Goal: Contribute content: Contribute content

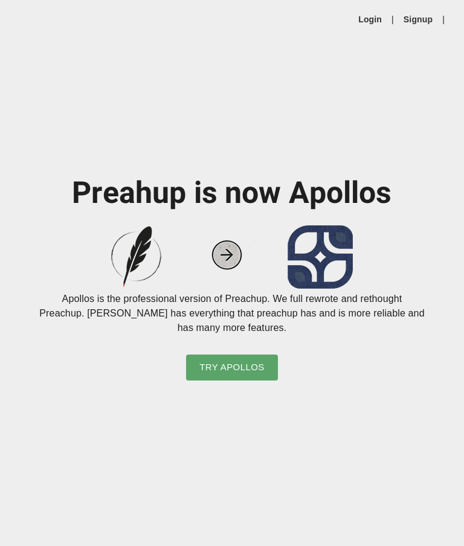
click at [249, 375] on span "Try Apollos" at bounding box center [231, 368] width 65 height 16
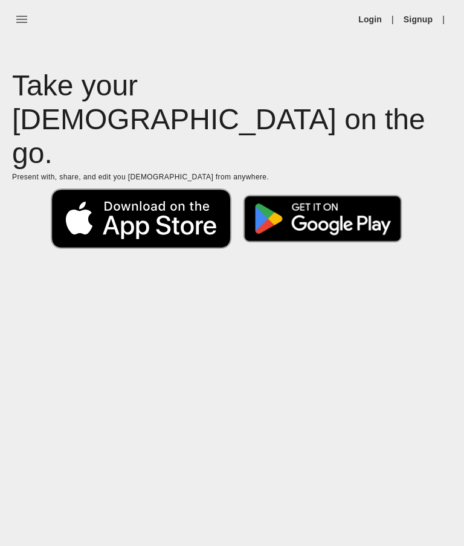
click at [99, 190] on icon at bounding box center [141, 219] width 179 height 58
click at [351, 184] on img at bounding box center [322, 219] width 181 height 70
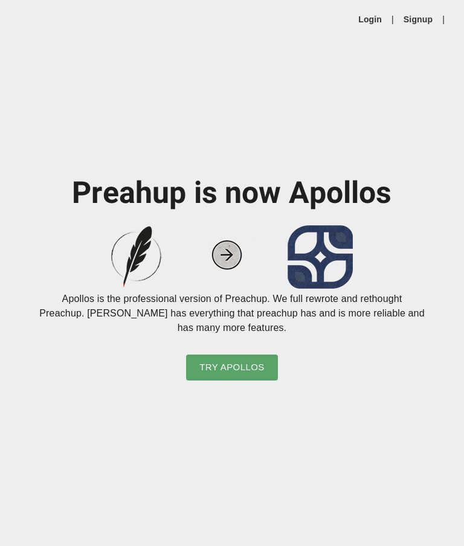
click at [425, 16] on link "Signup" at bounding box center [418, 19] width 29 height 12
click at [371, 17] on link "Login" at bounding box center [370, 19] width 24 height 12
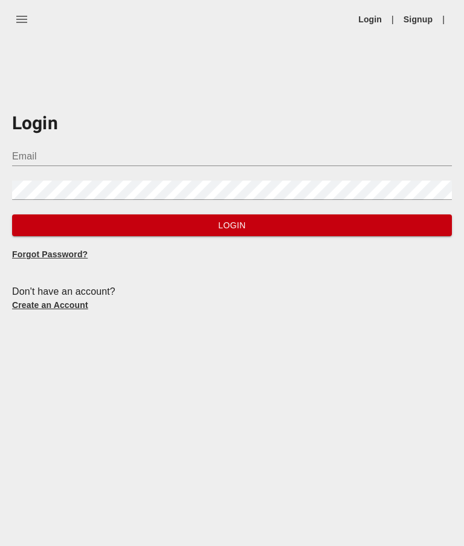
click at [27, 143] on div "Email" at bounding box center [232, 151] width 440 height 29
click at [42, 152] on input "Email" at bounding box center [232, 156] width 440 height 19
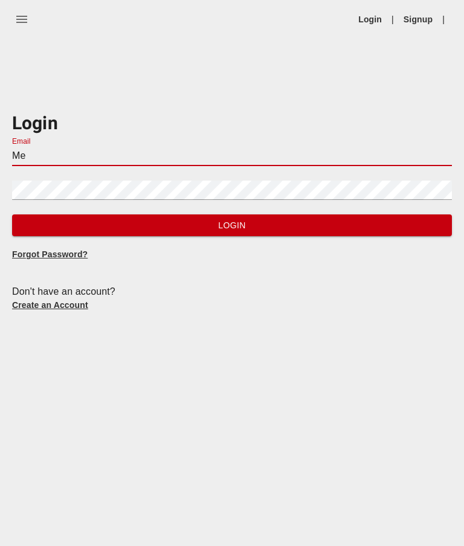
type input "M"
type input "[EMAIL_ADDRESS][DOMAIN_NAME]"
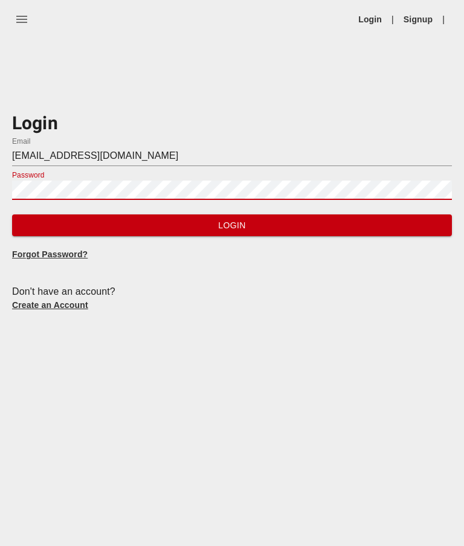
click at [252, 221] on span "Login" at bounding box center [232, 225] width 421 height 15
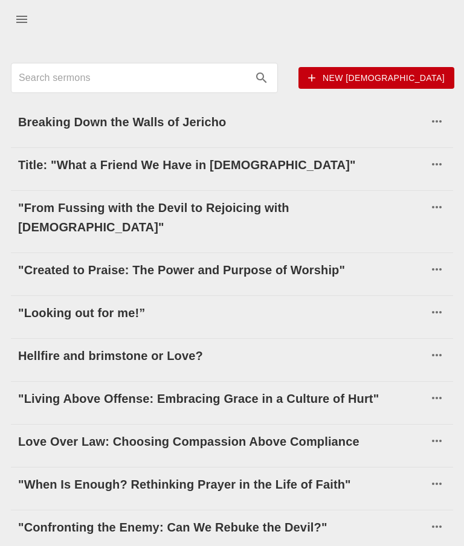
click at [77, 161] on h6 "Title: "What a Friend We Have in [DEMOGRAPHIC_DATA]"" at bounding box center [223, 164] width 410 height 19
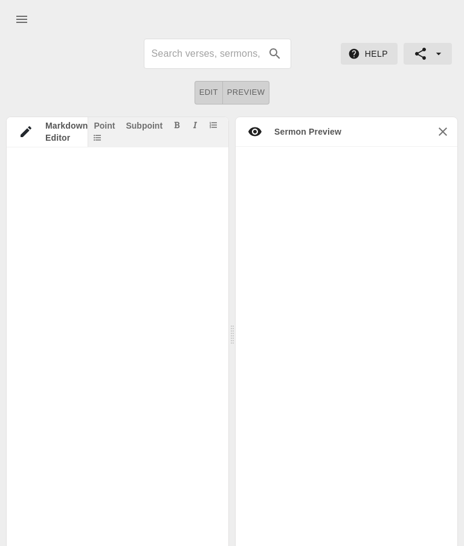
click at [251, 91] on span "Preview" at bounding box center [246, 93] width 38 height 14
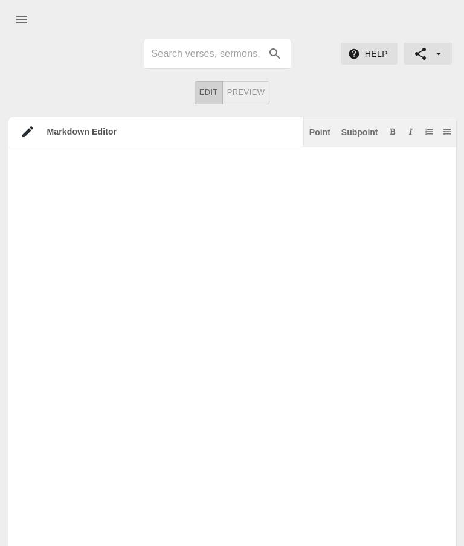
scroll to position [7, 0]
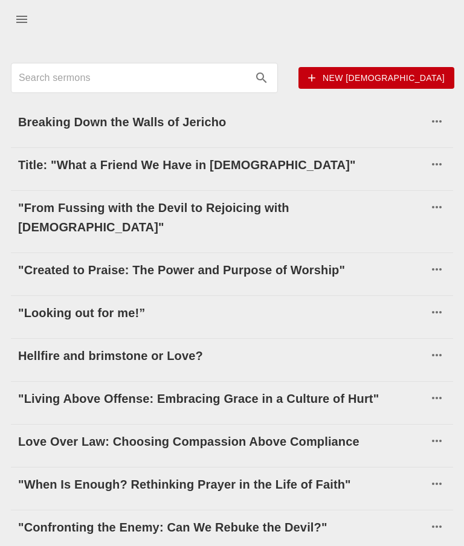
click at [421, 78] on span "New [DEMOGRAPHIC_DATA]" at bounding box center [376, 78] width 137 height 15
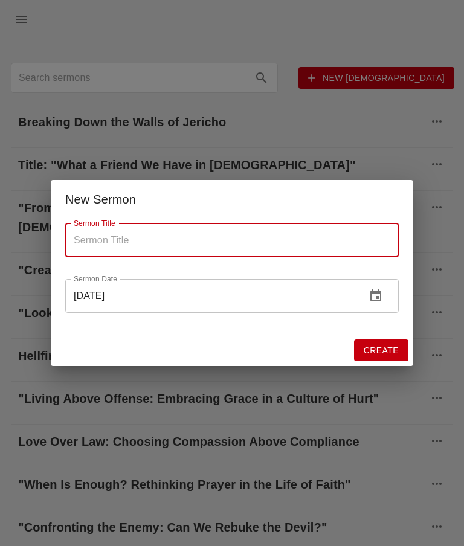
click at [122, 230] on input "Sermon Title" at bounding box center [232, 241] width 334 height 34
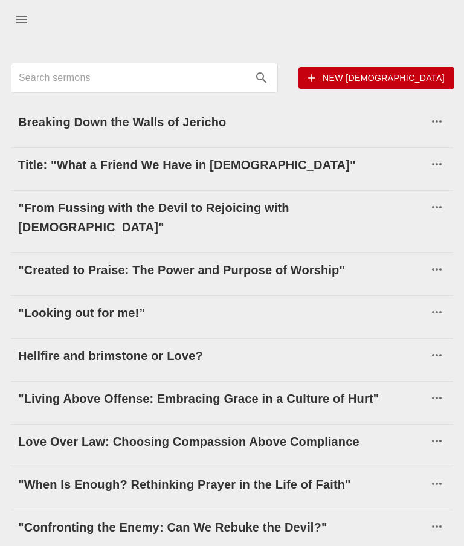
click at [442, 163] on icon "button" at bounding box center [437, 164] width 15 height 15
click at [315, 164] on div at bounding box center [232, 273] width 464 height 546
click at [232, 162] on h6 "Title: "What a Friend We Have in [DEMOGRAPHIC_DATA]"" at bounding box center [223, 164] width 410 height 19
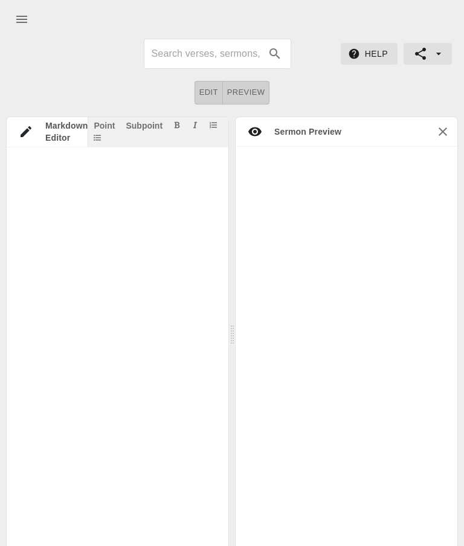
scroll to position [7, 0]
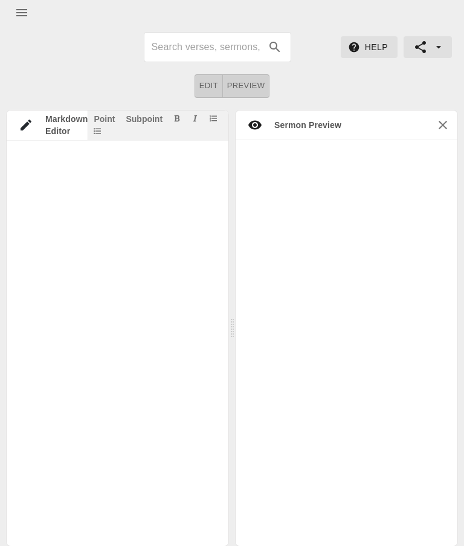
click at [341, 259] on div at bounding box center [347, 343] width 222 height 406
click at [444, 125] on icon "button" at bounding box center [443, 125] width 8 height 8
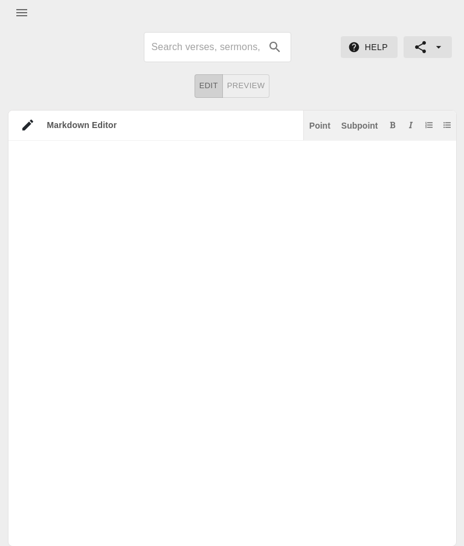
click at [346, 244] on textarea at bounding box center [226, 350] width 436 height 395
click at [327, 244] on textarea at bounding box center [226, 350] width 436 height 395
click at [212, 81] on span "Edit" at bounding box center [208, 86] width 19 height 14
click at [258, 85] on span "Preview" at bounding box center [246, 86] width 38 height 14
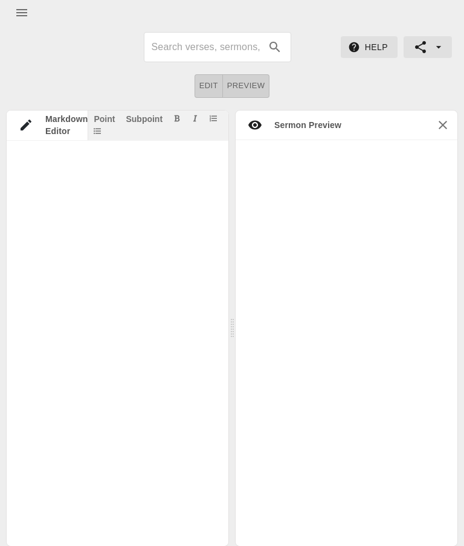
click at [199, 209] on textarea at bounding box center [112, 350] width 210 height 395
click at [199, 208] on textarea at bounding box center [112, 350] width 210 height 395
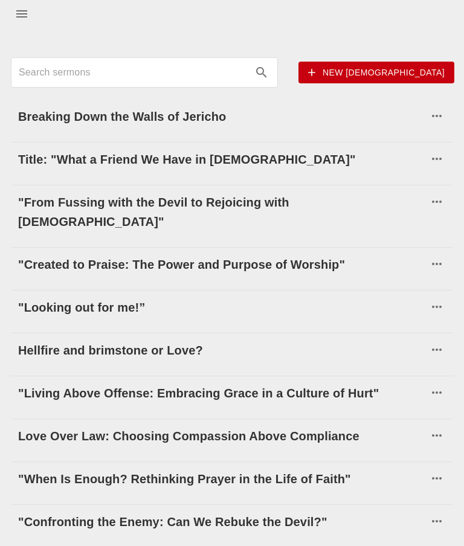
scroll to position [9, 0]
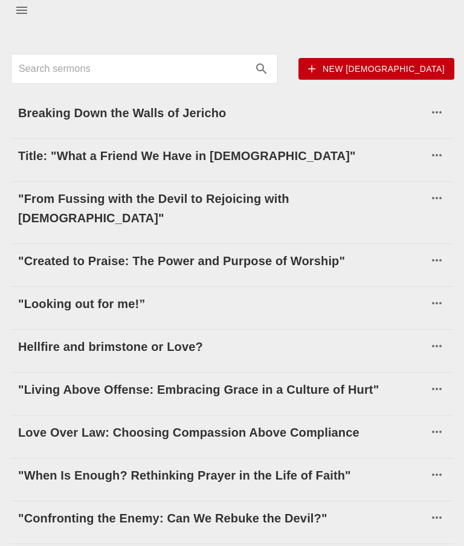
click at [276, 251] on h6 ""Created to Praise: The Power and Purpose of Worship"" at bounding box center [223, 260] width 410 height 19
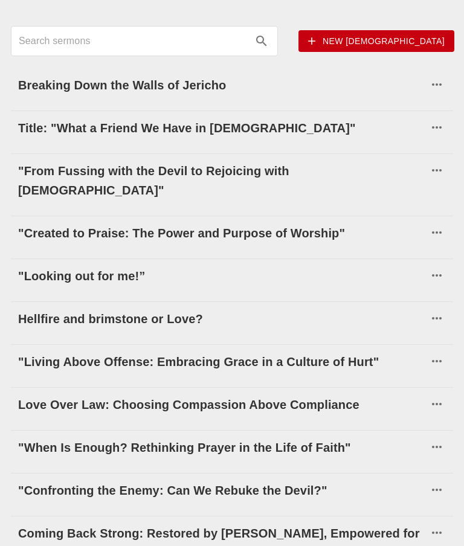
scroll to position [43, 0]
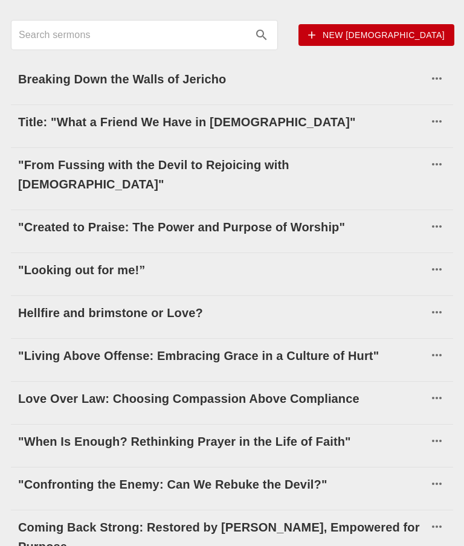
click at [266, 346] on h6 ""Living Above Offense: Embracing Grace in a Culture of Hurt"" at bounding box center [223, 355] width 410 height 19
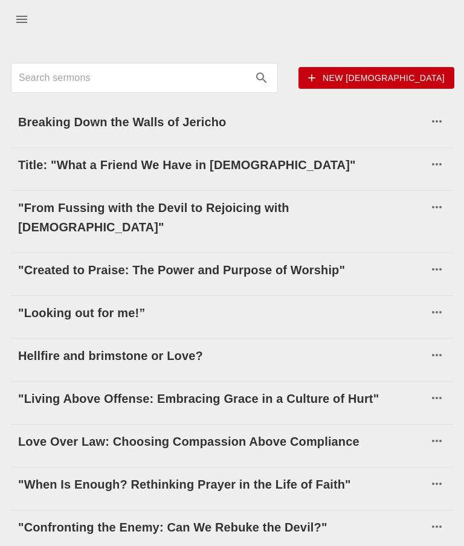
click at [415, 86] on button "New [DEMOGRAPHIC_DATA]" at bounding box center [377, 78] width 156 height 22
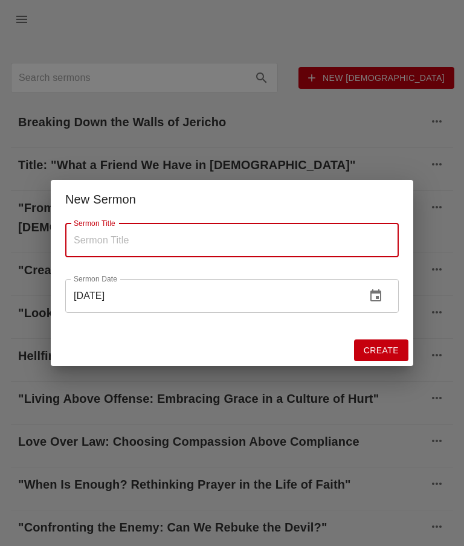
click at [176, 234] on input "Sermon Title" at bounding box center [232, 241] width 334 height 34
type input "[PERSON_NAME] is my friend"
click at [385, 344] on span "Create" at bounding box center [381, 350] width 35 height 15
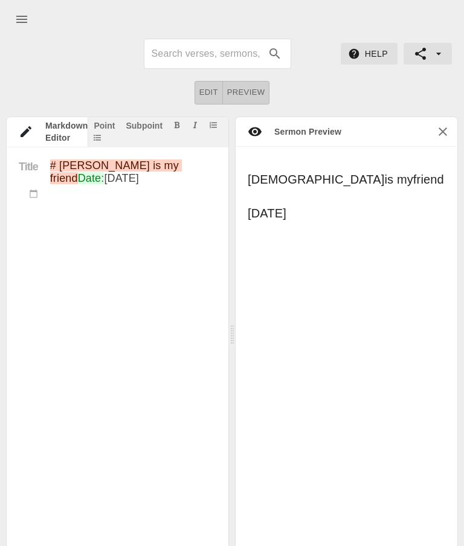
click at [103, 129] on div "Point" at bounding box center [104, 125] width 21 height 8
type textarea "# [PERSON_NAME] is my friend Date: [DATE] ##"
click at [422, 326] on div "[PERSON_NAME] is my friend [DATE] I. I." at bounding box center [347, 350] width 222 height 406
click at [440, 54] on icon "button" at bounding box center [438, 54] width 5 height 2
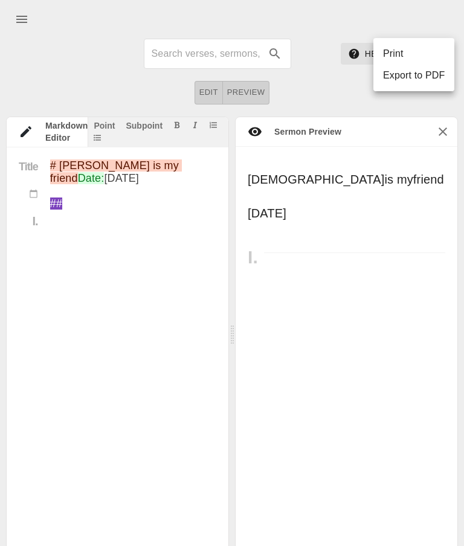
click at [326, 29] on div at bounding box center [232, 273] width 464 height 546
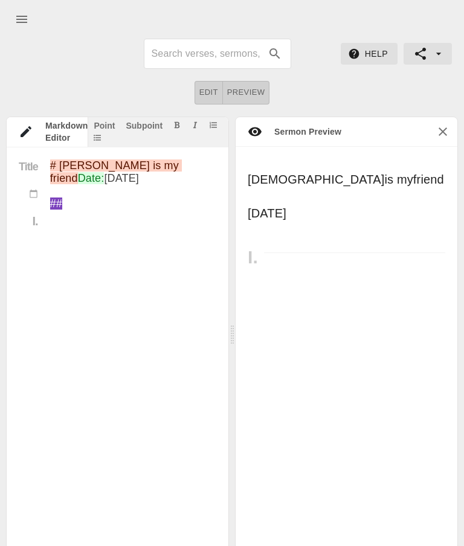
click at [26, 15] on icon "menu" at bounding box center [22, 19] width 15 height 15
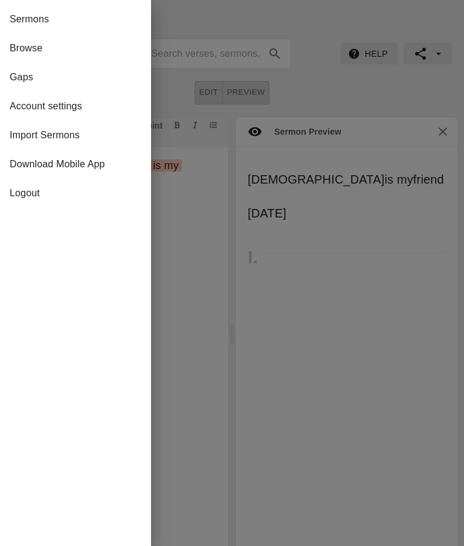
click at [20, 163] on span "Download Mobile App" at bounding box center [76, 164] width 132 height 15
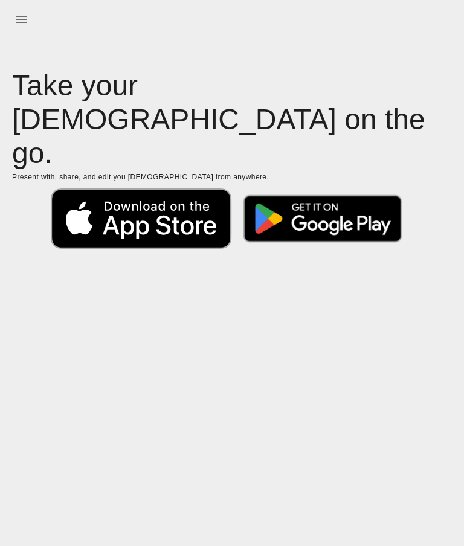
click at [178, 190] on icon at bounding box center [141, 219] width 179 height 58
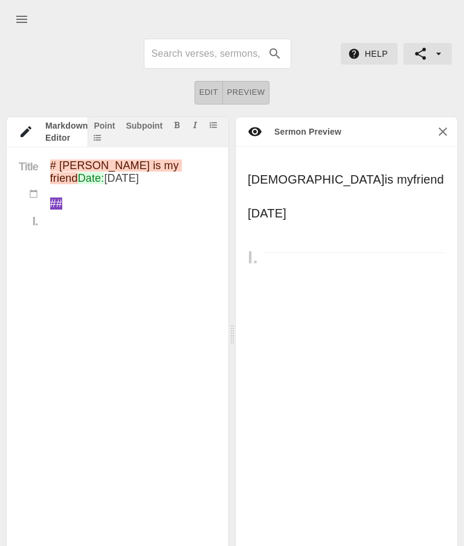
click at [150, 123] on div "Subpoint" at bounding box center [144, 125] width 37 height 8
click at [109, 125] on div "Point" at bounding box center [104, 125] width 21 height 8
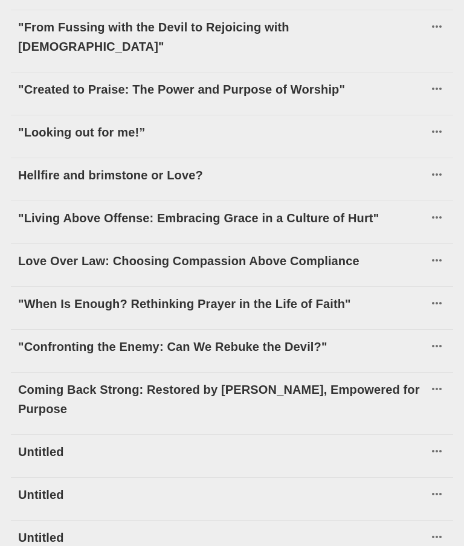
scroll to position [246, 0]
click at [276, 380] on h6 "Coming Back Strong: Restored by [PERSON_NAME], Empowered for Purpose" at bounding box center [223, 399] width 410 height 39
